Goal: Learn about a topic

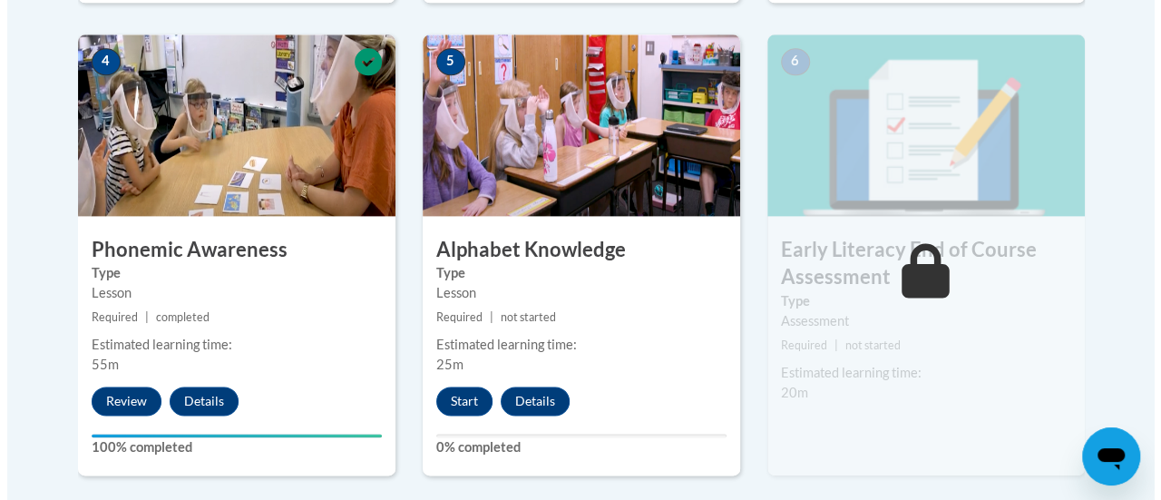
scroll to position [1125, 0]
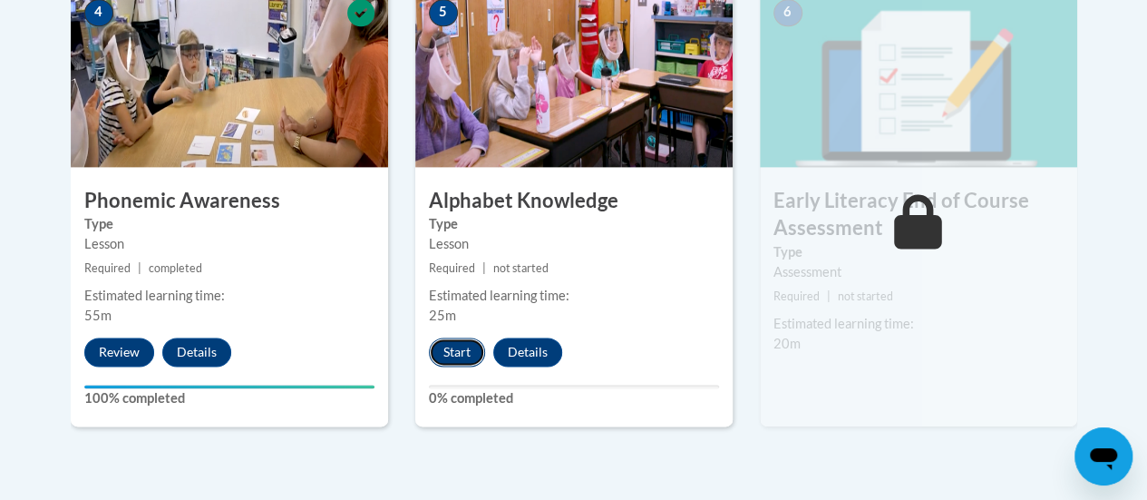
click at [446, 356] on button "Start" at bounding box center [457, 351] width 56 height 29
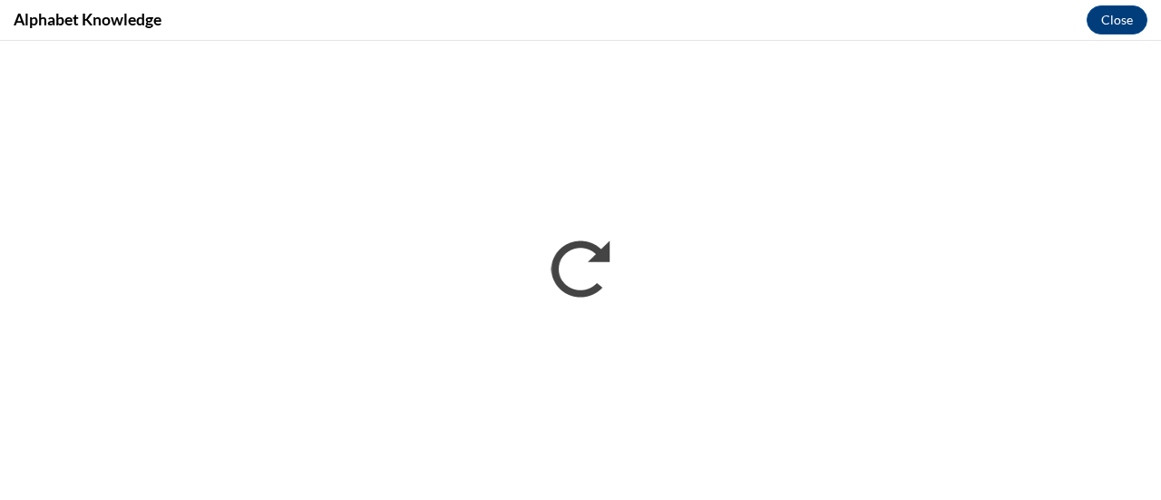
scroll to position [0, 0]
